Goal: Transaction & Acquisition: Purchase product/service

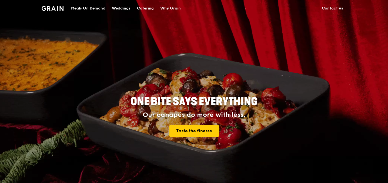
click at [334, 7] on link "Contact us" at bounding box center [333, 8] width 28 height 16
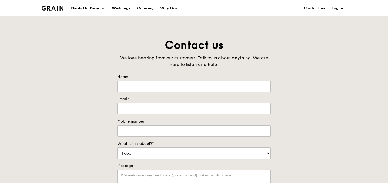
click at [88, 7] on div "Meals On Demand" at bounding box center [88, 8] width 34 height 16
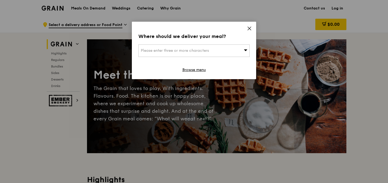
click at [251, 28] on icon at bounding box center [249, 28] width 5 height 5
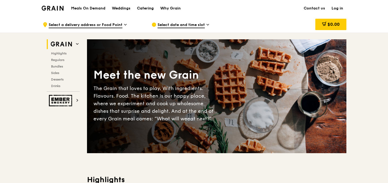
click at [149, 10] on div "Catering" at bounding box center [145, 8] width 17 height 16
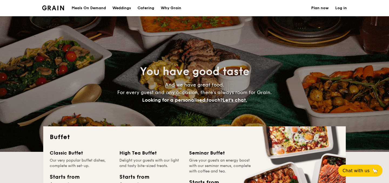
select select
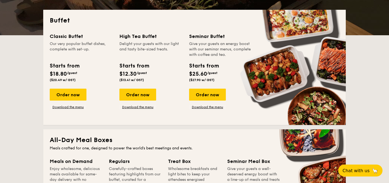
scroll to position [117, 0]
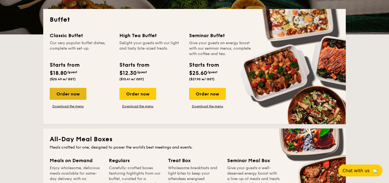
click at [74, 90] on div "Order now" at bounding box center [68, 94] width 37 height 12
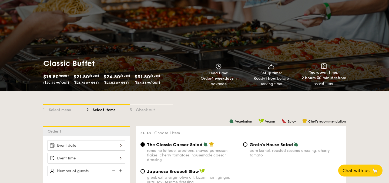
scroll to position [42, 0]
